Goal: Task Accomplishment & Management: Use online tool/utility

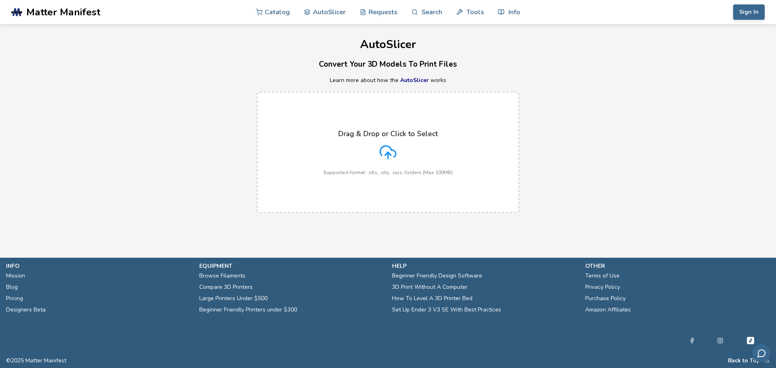
click at [389, 146] on icon at bounding box center [388, 151] width 16 height 11
click at [0, 0] on input "Drag & Drop or Click to Select Supported format: .stls, .obj, .zips, folders (M…" at bounding box center [0, 0] width 0 height 0
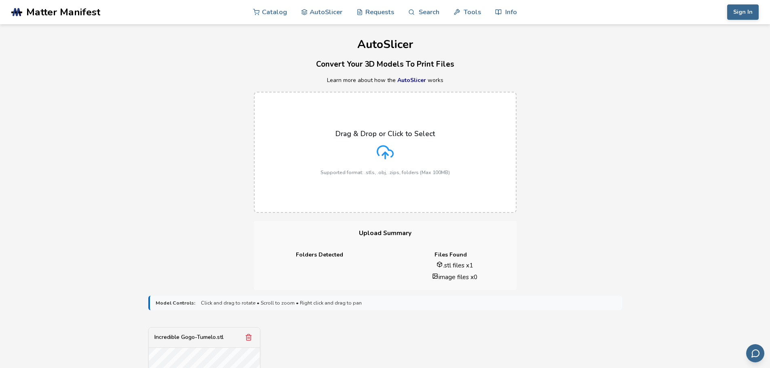
click at [386, 151] on icon at bounding box center [385, 152] width 17 height 17
click at [0, 0] on input "Drag & Drop or Click to Select Supported format: .stls, .obj, .zips, folders (M…" at bounding box center [0, 0] width 0 height 0
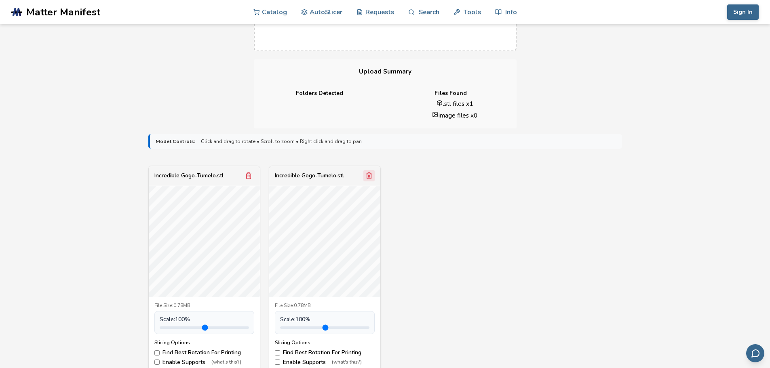
click at [370, 178] on icon "Remove model" at bounding box center [369, 175] width 7 height 7
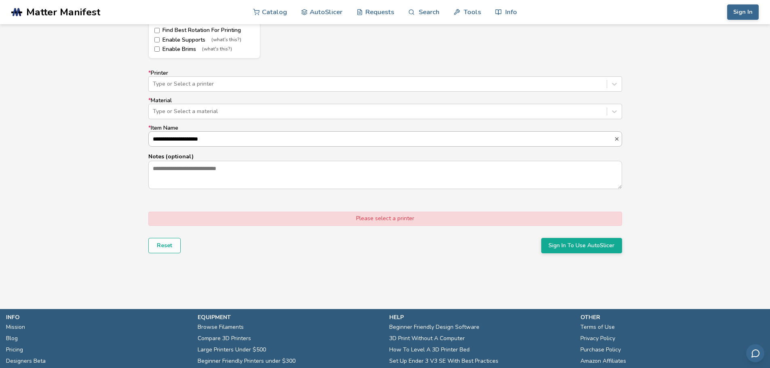
scroll to position [485, 0]
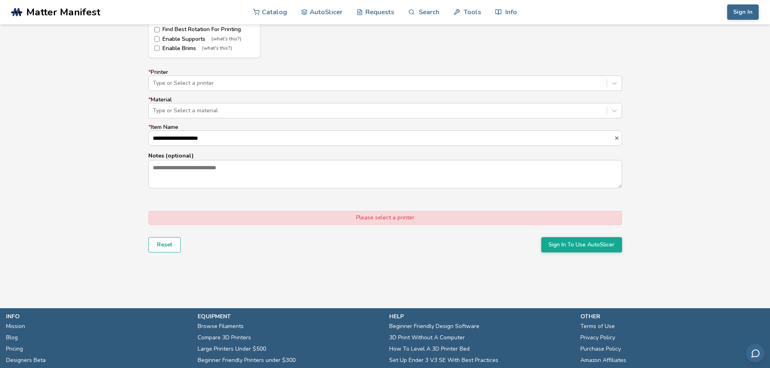
click at [261, 70] on label "* Printer Type or Select a printer" at bounding box center [385, 80] width 474 height 22
click at [304, 84] on div at bounding box center [378, 83] width 450 height 8
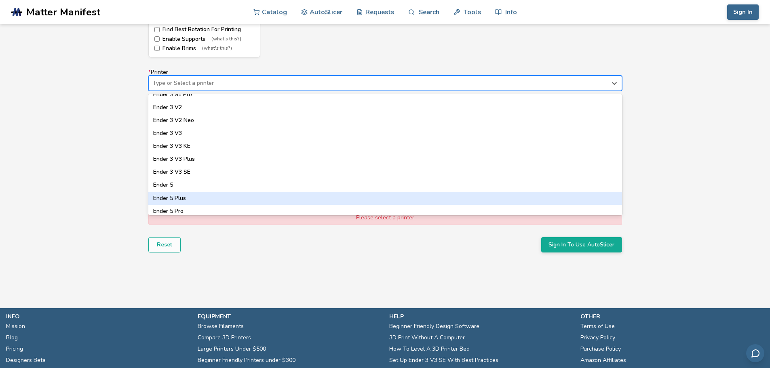
scroll to position [566, 0]
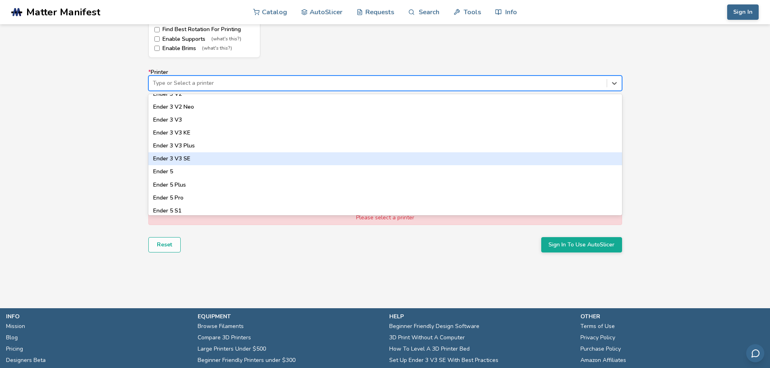
click at [192, 161] on div "Ender 3 V3 SE" at bounding box center [385, 158] width 474 height 13
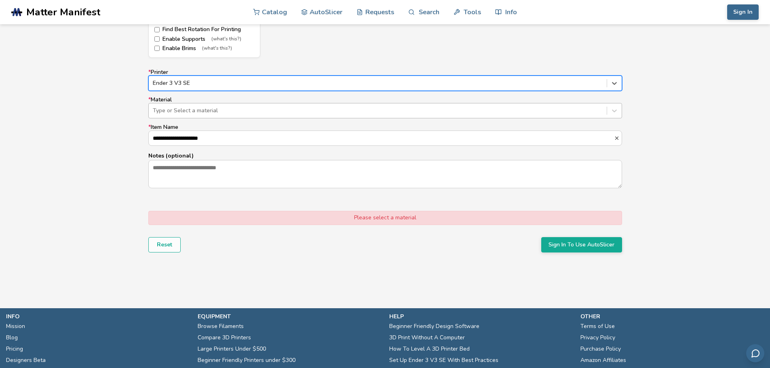
click at [239, 110] on div at bounding box center [378, 111] width 450 height 8
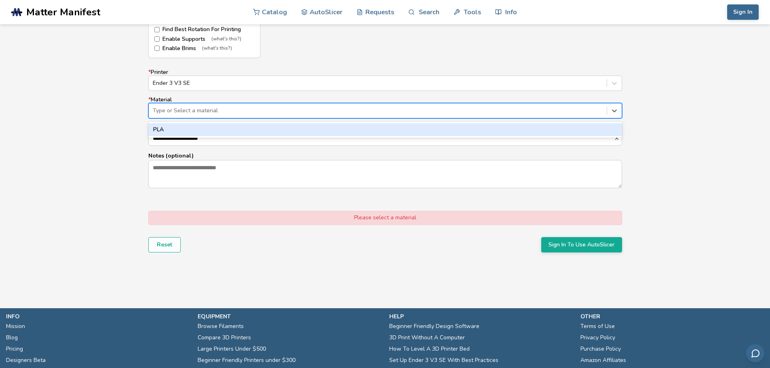
click at [472, 134] on div "PLA" at bounding box center [385, 129] width 474 height 13
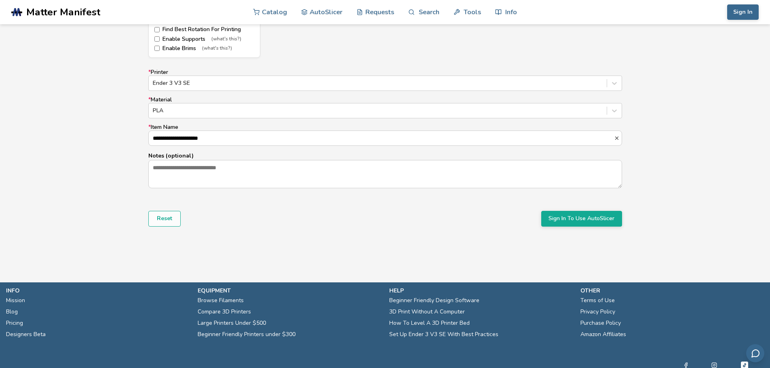
scroll to position [0, 0]
drag, startPoint x: 250, startPoint y: 141, endPoint x: 116, endPoint y: 149, distance: 134.5
click at [116, 149] on div "**********" at bounding box center [385, 31] width 770 height 453
click at [292, 243] on div "**********" at bounding box center [385, 31] width 770 height 453
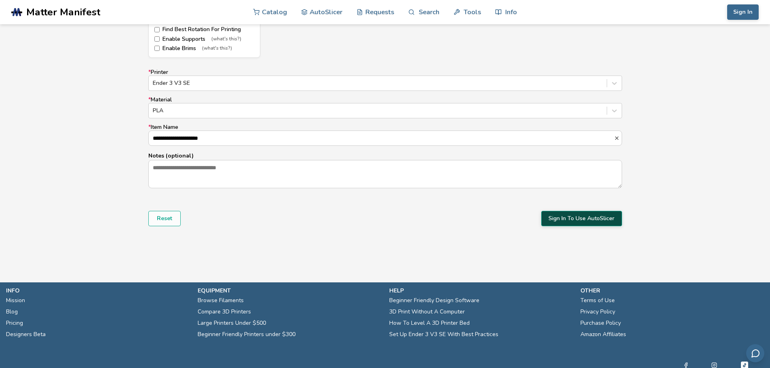
click at [564, 224] on button "Sign In To Use AutoSlicer" at bounding box center [581, 218] width 81 height 15
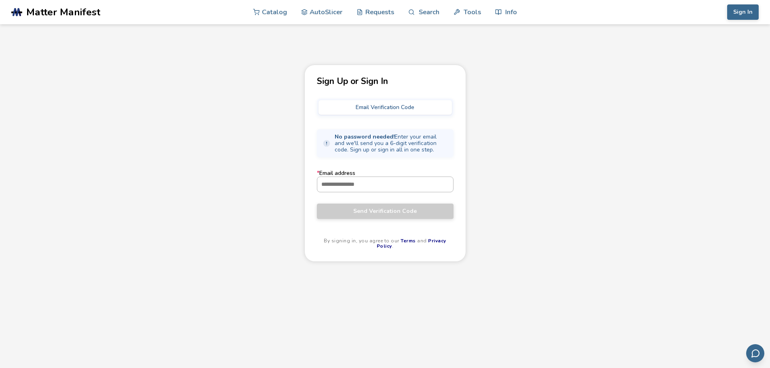
click at [353, 189] on input "* Email address" at bounding box center [385, 184] width 136 height 15
type input "**********"
click at [375, 209] on span "Send Verification Code" at bounding box center [385, 211] width 125 height 6
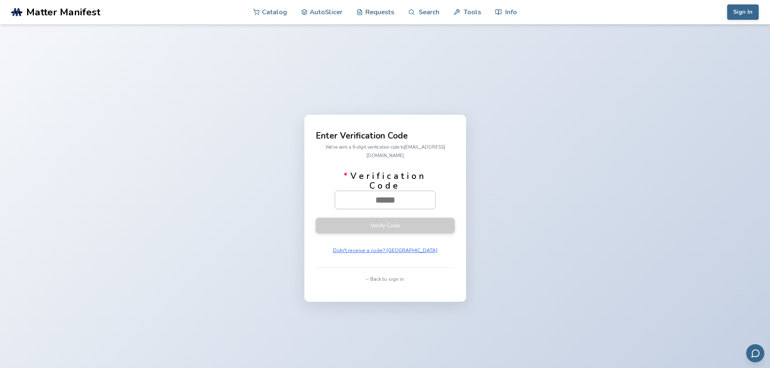
click at [378, 199] on input "* Verification Code" at bounding box center [385, 200] width 100 height 18
click at [408, 201] on input "* Verification Code" at bounding box center [385, 200] width 100 height 18
paste input "text"
click at [395, 194] on input "* Verification Code" at bounding box center [385, 200] width 100 height 18
click at [403, 197] on input "* Verification Code" at bounding box center [385, 200] width 100 height 18
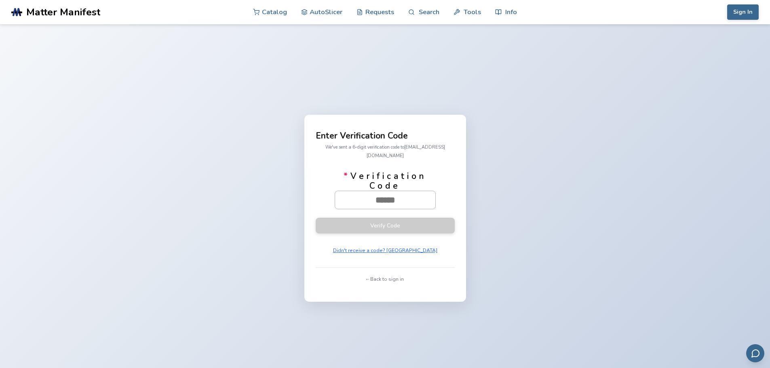
paste input "******"
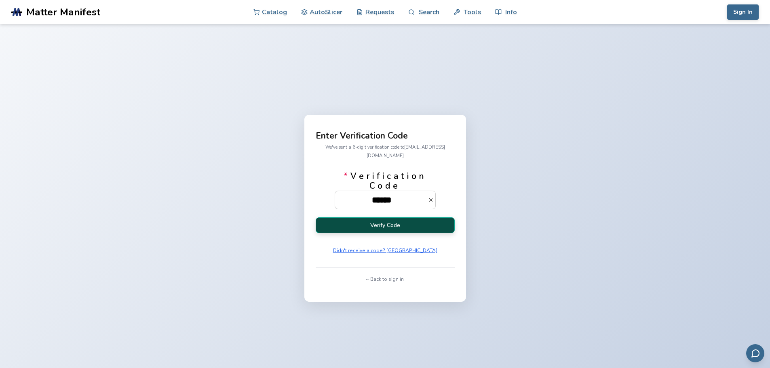
type input "******"
click at [409, 218] on button "Verify Code" at bounding box center [385, 226] width 139 height 16
click at [389, 220] on button "Verify Code" at bounding box center [385, 226] width 139 height 16
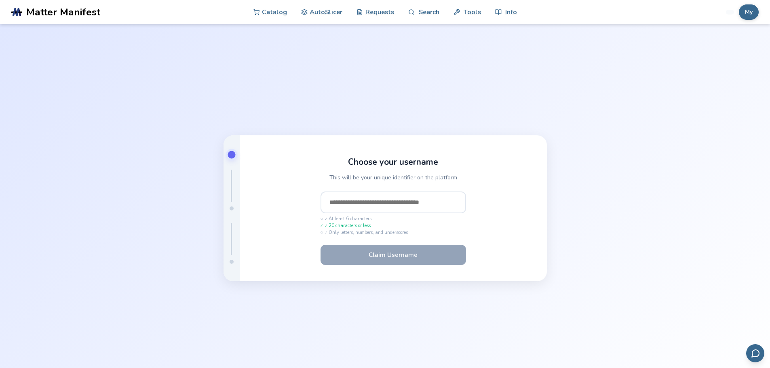
click at [427, 203] on input "text" at bounding box center [394, 203] width 146 height 22
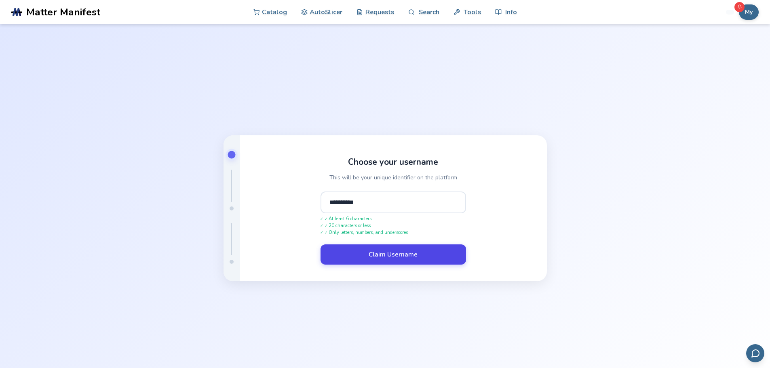
type input "**********"
click at [412, 247] on button "Claim Username" at bounding box center [394, 255] width 146 height 20
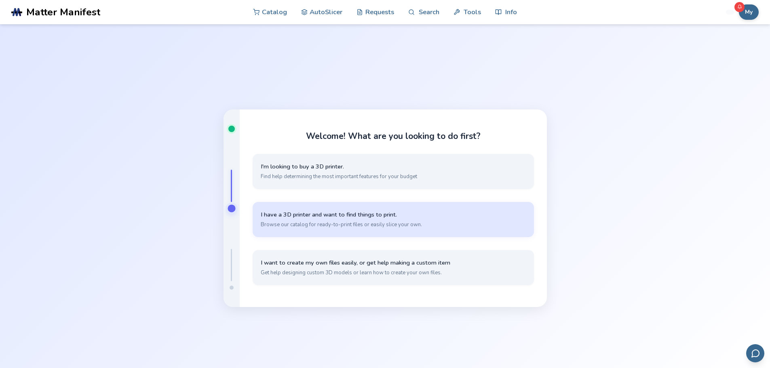
click at [344, 222] on span "Browse our catalog for ready-to-print files or easily slice your own." at bounding box center [393, 224] width 265 height 7
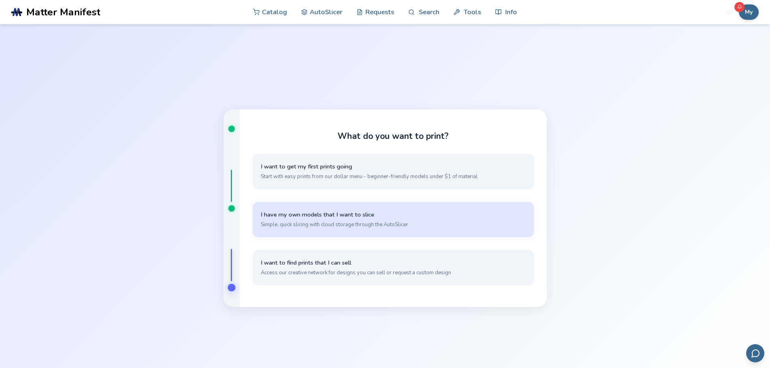
click at [298, 232] on button "I have my own models that I want to slice Simple, quick slicing with cloud stor…" at bounding box center [393, 219] width 281 height 35
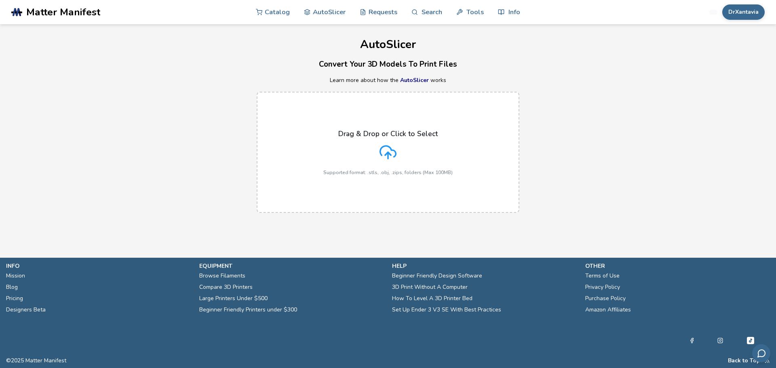
click at [372, 157] on div "Drag & Drop or Click to Select Supported format: .stls, .obj, .zips, folders (M…" at bounding box center [387, 153] width 129 height 46
click at [0, 0] on input "Drag & Drop or Click to Select Supported format: .stls, .obj, .zips, folders (M…" at bounding box center [0, 0] width 0 height 0
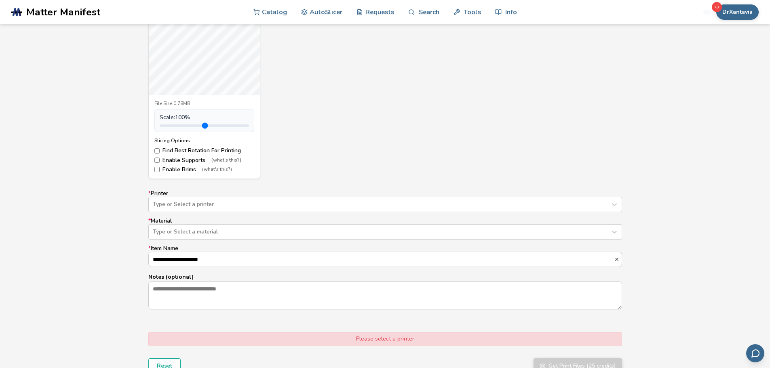
scroll to position [404, 0]
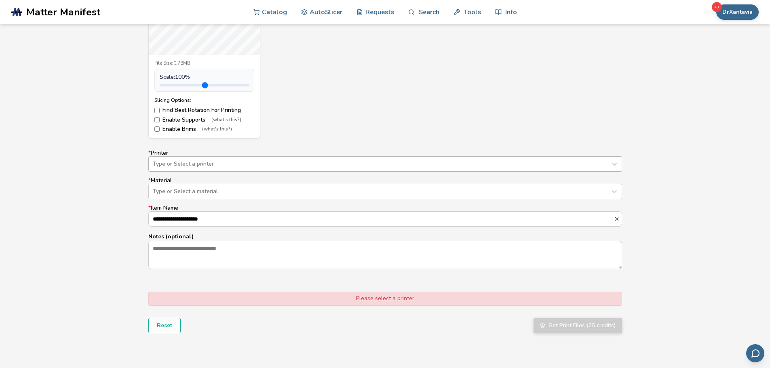
click at [254, 161] on div at bounding box center [378, 164] width 450 height 8
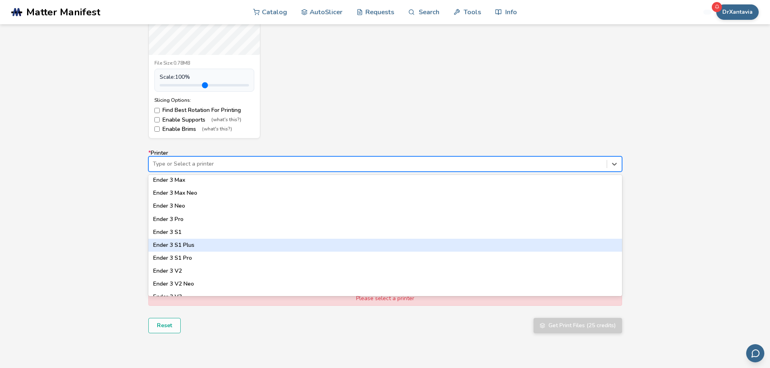
scroll to position [551, 0]
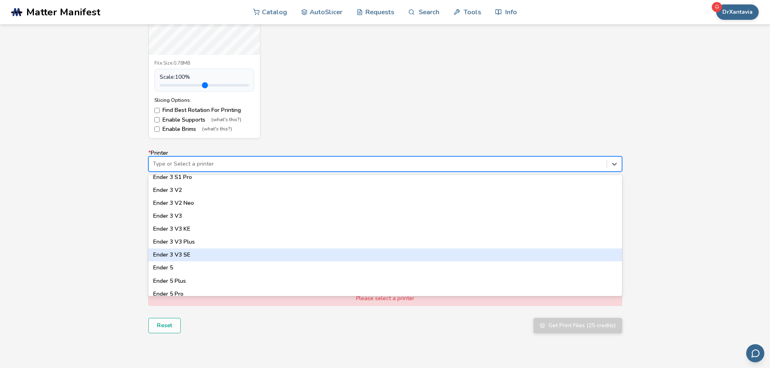
click at [188, 254] on div "Ender 3 V3 SE" at bounding box center [385, 255] width 474 height 13
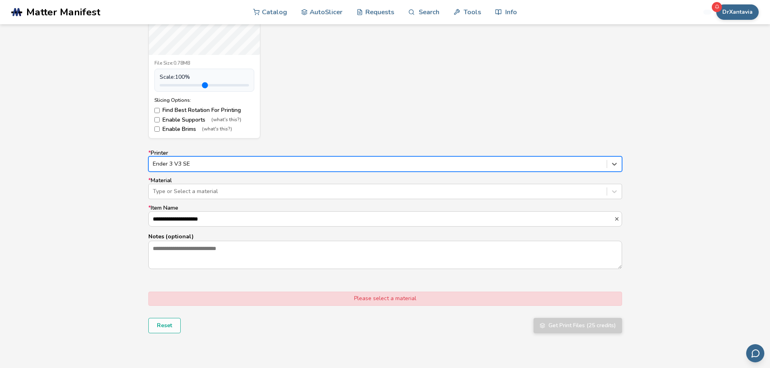
click at [296, 199] on div "**********" at bounding box center [385, 210] width 474 height 120
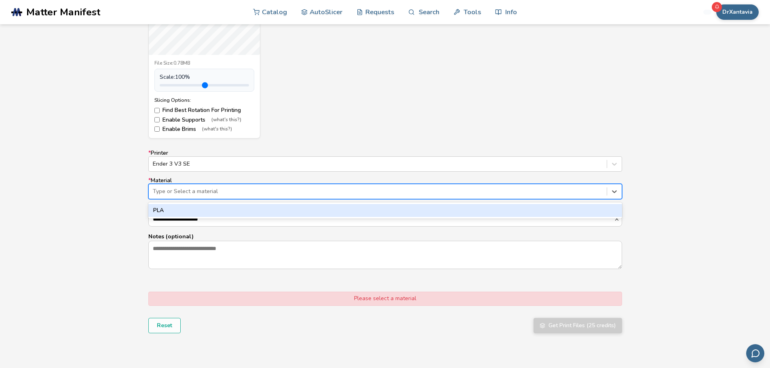
click at [298, 193] on div at bounding box center [378, 192] width 450 height 8
click at [203, 211] on div "PLA" at bounding box center [385, 210] width 474 height 13
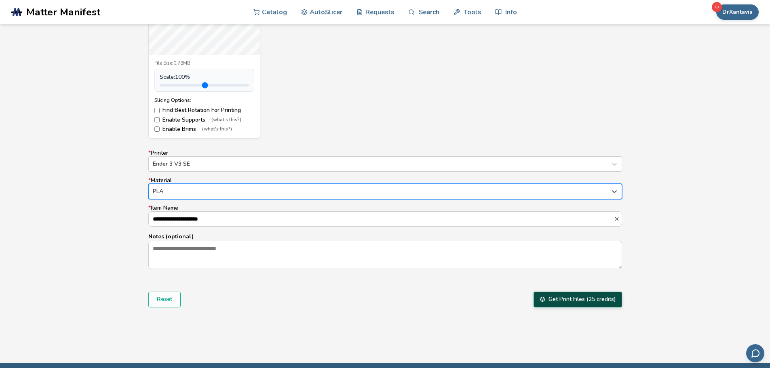
click at [593, 299] on button "Get Print Files (25 credits)" at bounding box center [578, 299] width 89 height 15
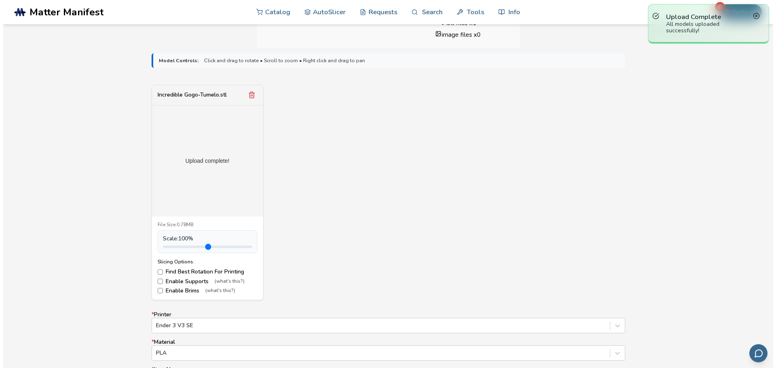
scroll to position [0, 0]
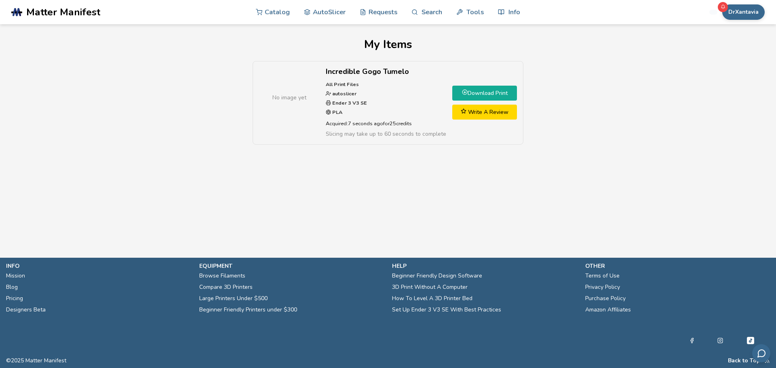
click at [471, 95] on link "Download Print" at bounding box center [484, 93] width 65 height 15
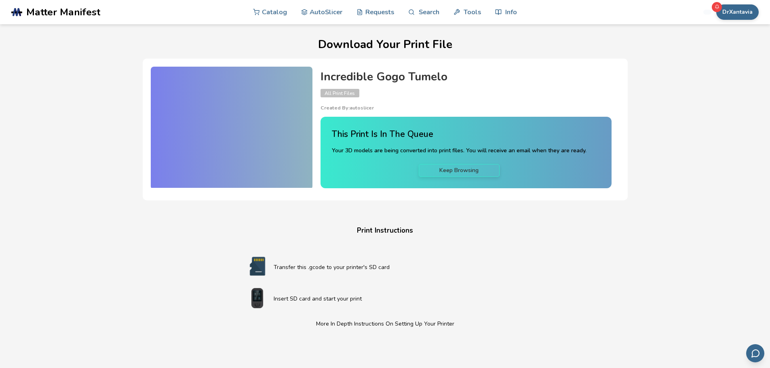
click at [459, 171] on link "Keep Browsing" at bounding box center [459, 170] width 81 height 13
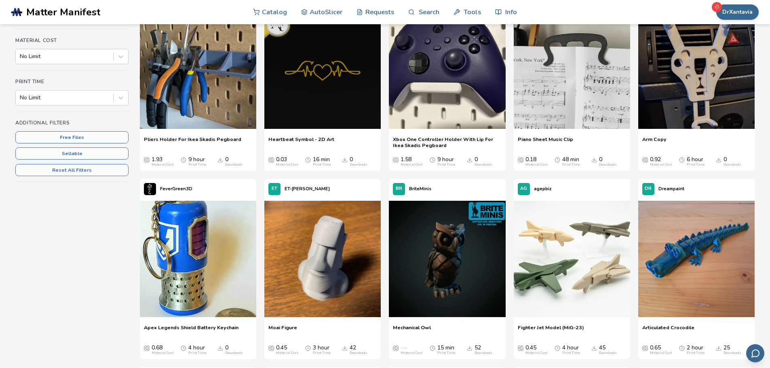
scroll to position [121, 0]
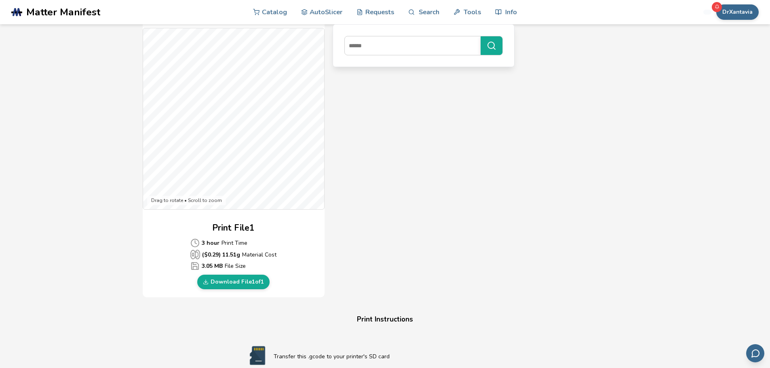
scroll to position [243, 0]
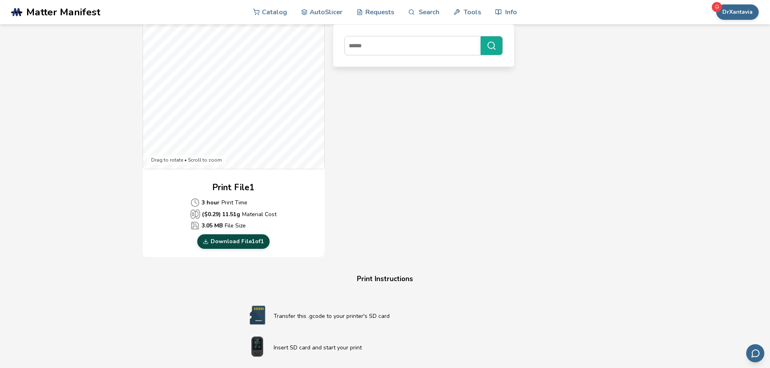
click at [260, 237] on link "Download File 1 of 1" at bounding box center [233, 242] width 72 height 15
drag, startPoint x: 547, startPoint y: 152, endPoint x: 749, endPoint y: 19, distance: 242.1
click at [555, 148] on div "Gcode Preview Drag to rotate • Scroll to zoom Print File 1 3 hour Print Time ($…" at bounding box center [385, 110] width 485 height 294
